Goal: Navigation & Orientation: Find specific page/section

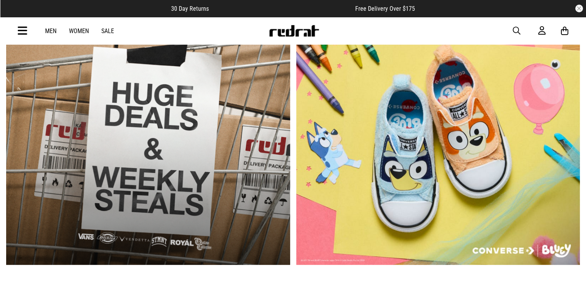
click at [25, 29] on icon at bounding box center [23, 31] width 10 height 13
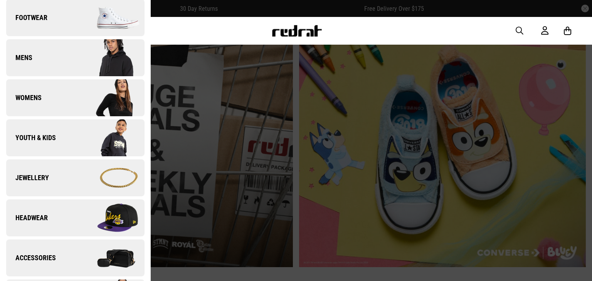
scroll to position [116, 0]
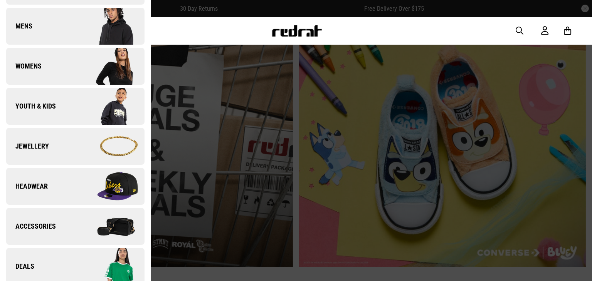
click at [92, 113] on img at bounding box center [109, 106] width 69 height 39
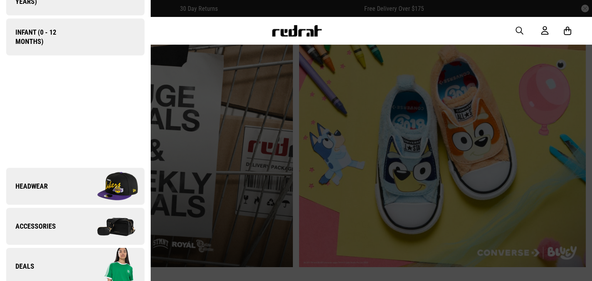
scroll to position [0, 0]
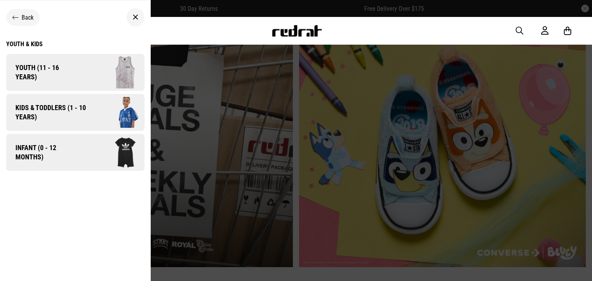
click at [87, 110] on span "Kids & Toddlers (1 - 10 years)" at bounding box center [48, 112] width 84 height 18
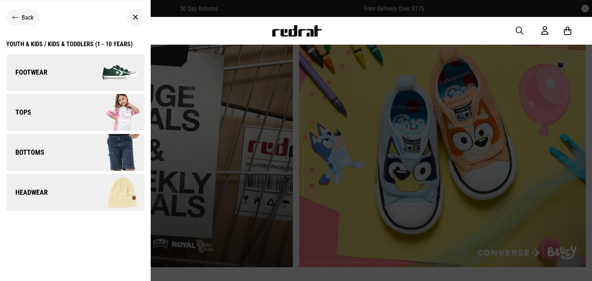
click at [75, 82] on img at bounding box center [109, 72] width 69 height 39
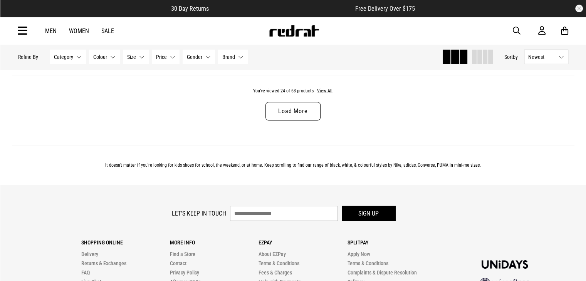
scroll to position [2465, 0]
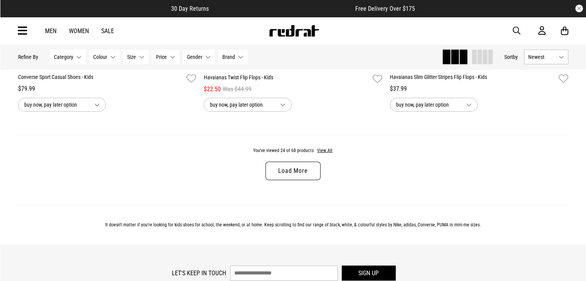
click at [283, 172] on link "Load More" at bounding box center [292, 171] width 55 height 18
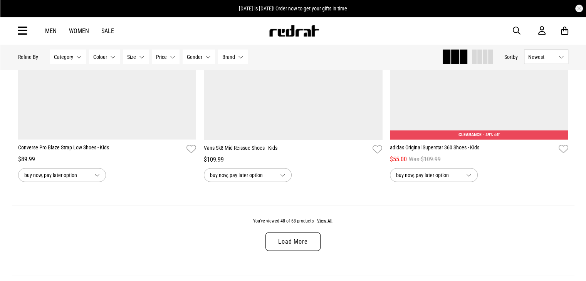
scroll to position [4853, 0]
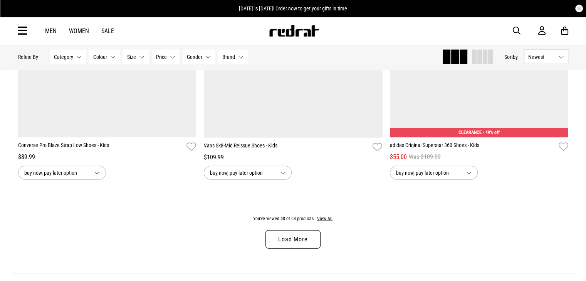
click at [283, 241] on link "Load More" at bounding box center [292, 239] width 55 height 18
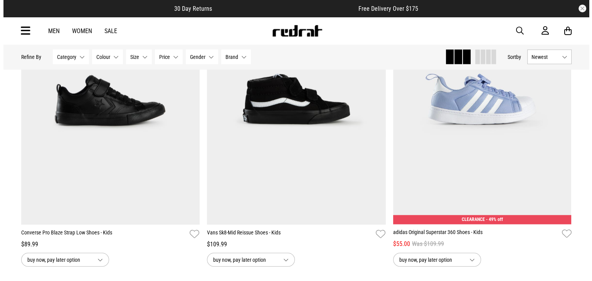
scroll to position [4660, 0]
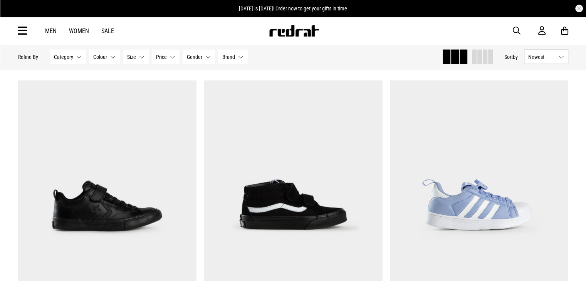
click at [25, 30] on icon at bounding box center [23, 31] width 10 height 13
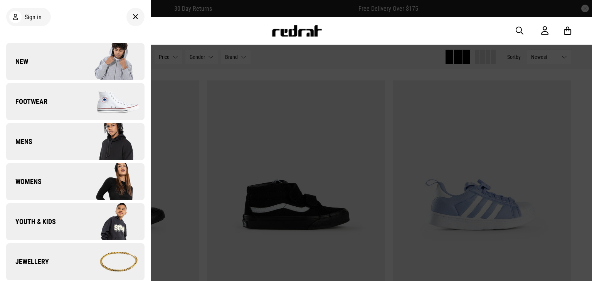
click at [85, 211] on img at bounding box center [109, 222] width 69 height 39
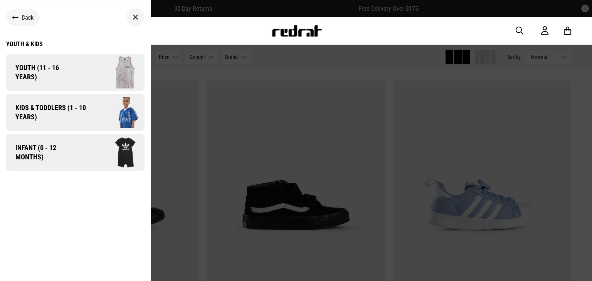
click at [80, 113] on span "Kids & Toddlers (1 - 10 years)" at bounding box center [48, 112] width 84 height 18
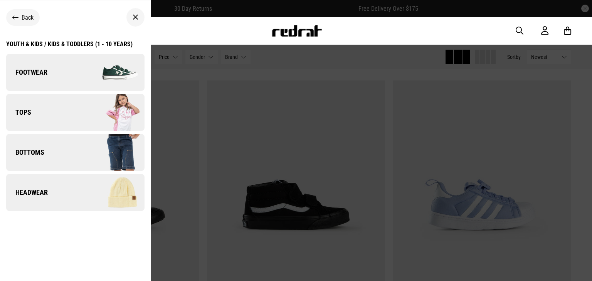
click at [63, 117] on link "Tops" at bounding box center [75, 112] width 138 height 37
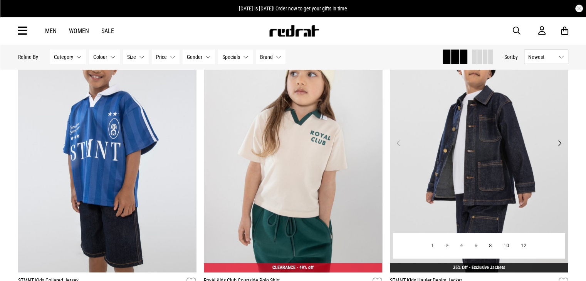
scroll to position [1926, 0]
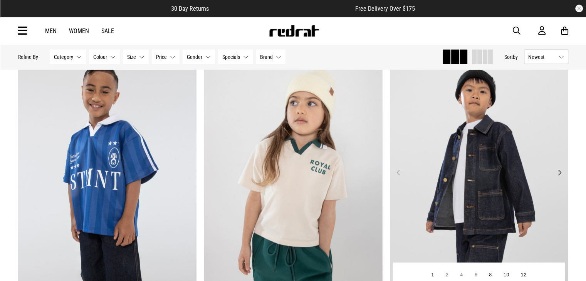
click at [561, 175] on button "Next" at bounding box center [559, 172] width 10 height 9
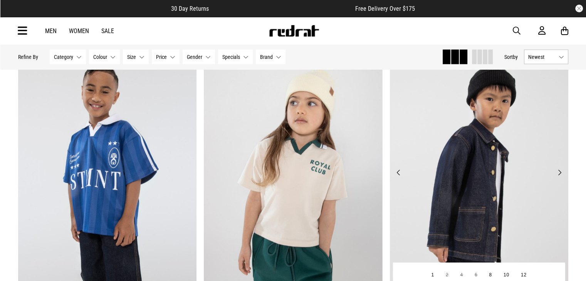
click at [561, 175] on button "Next" at bounding box center [559, 172] width 10 height 9
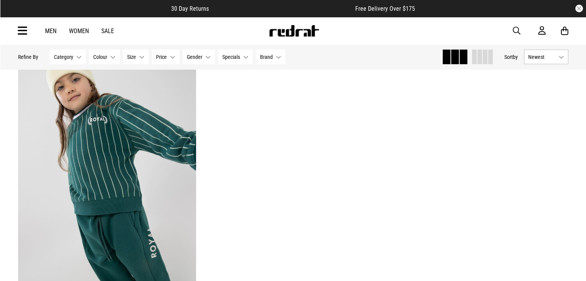
scroll to position [2311, 0]
